Goal: Task Accomplishment & Management: Manage account settings

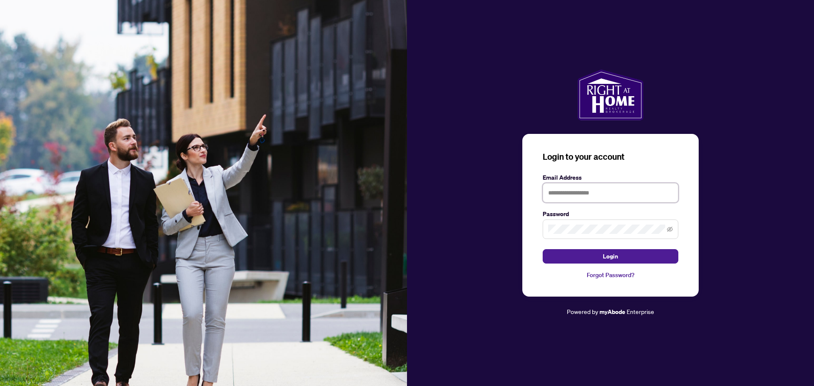
click at [630, 192] on input "text" at bounding box center [610, 192] width 136 height 19
type input "**********"
click at [610, 256] on span "Login" at bounding box center [610, 257] width 15 height 14
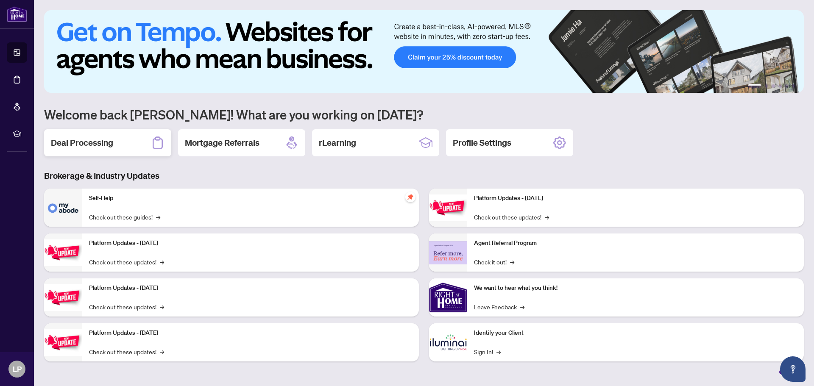
click at [73, 140] on h2 "Deal Processing" at bounding box center [82, 143] width 62 height 12
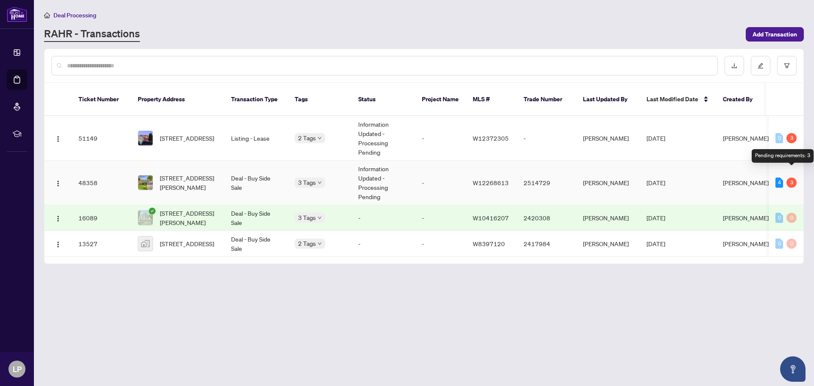
click at [791, 178] on div "3" at bounding box center [791, 183] width 10 height 10
click at [242, 167] on td "Deal - Buy Side Sale" at bounding box center [256, 183] width 64 height 44
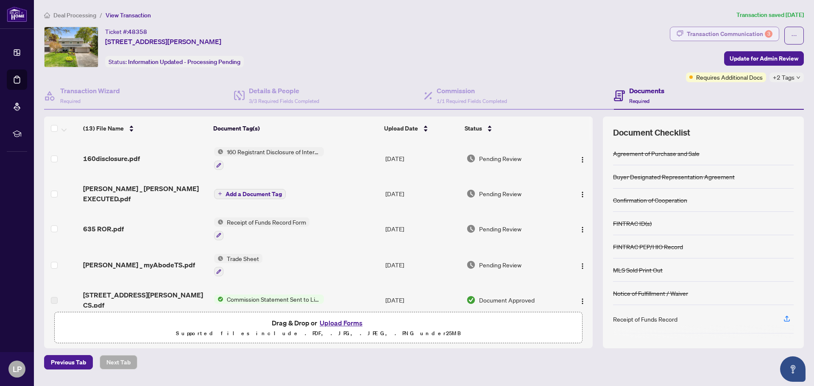
click at [727, 33] on div "Transaction Communication 3" at bounding box center [729, 34] width 86 height 14
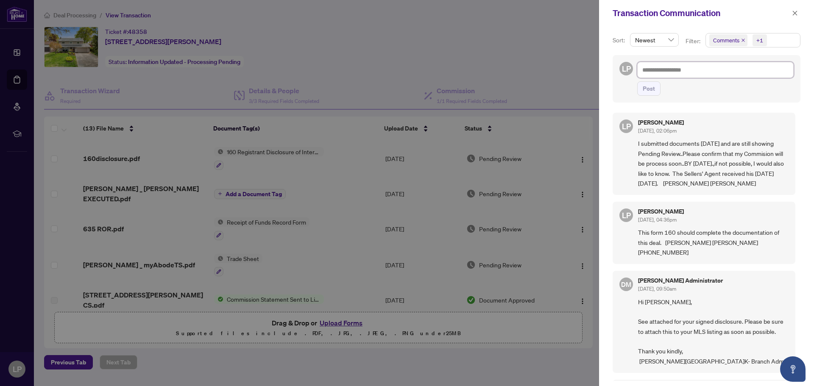
click at [711, 67] on textarea at bounding box center [715, 70] width 156 height 16
drag, startPoint x: 797, startPoint y: 177, endPoint x: 795, endPoint y: 205, distance: 27.6
click at [795, 205] on div "Sort: Newest Filter: Comments +1 LP Post LP [PERSON_NAME] [DATE], 02:06pm I sub…" at bounding box center [706, 206] width 215 height 360
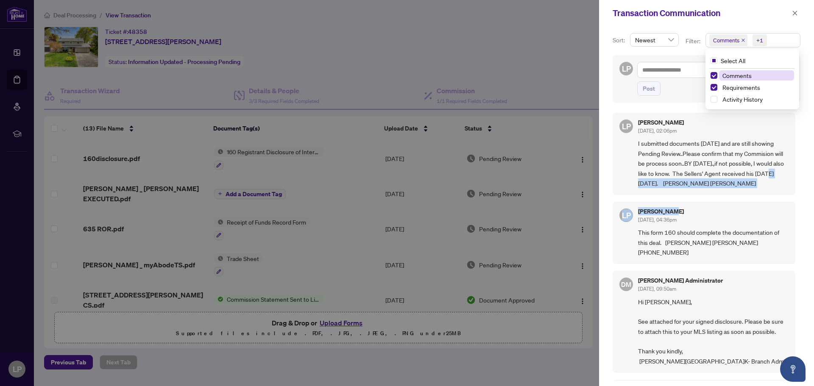
click at [758, 39] on div "+1" at bounding box center [759, 40] width 7 height 8
click at [735, 100] on span "Activity History" at bounding box center [742, 99] width 40 height 8
